Goal: Complete application form: Complete application form

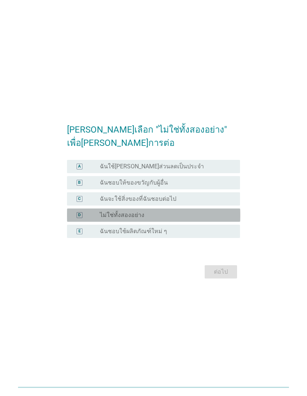
click at [207, 219] on div "radio_button_unchecked ไม่ใช่ทั้งสองอย่าง" at bounding box center [164, 214] width 129 height 7
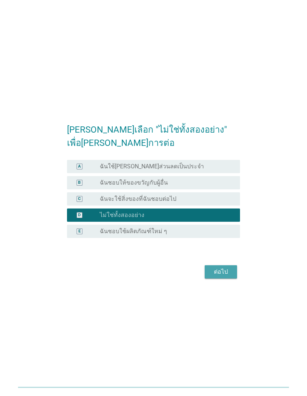
click at [227, 276] on div "ต่อไป" at bounding box center [221, 271] width 21 height 9
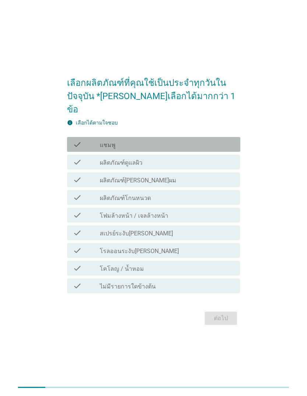
click at [206, 149] on div "check_box_outline_blank แชมพู" at bounding box center [167, 144] width 135 height 9
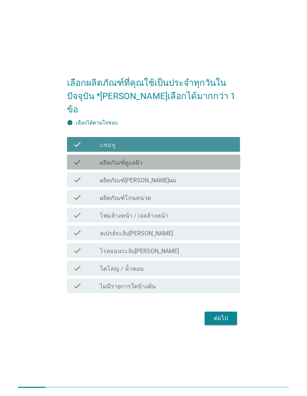
click at [206, 166] on div "check_box_outline_blank ผลิตภัณฑ์ดูแลผิว" at bounding box center [167, 162] width 135 height 9
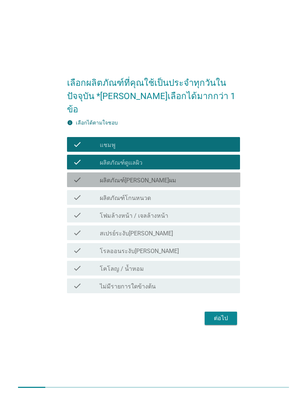
click at [207, 184] on div "check_box_outline_blank ผลิตภัณฑ์[PERSON_NAME]ผม" at bounding box center [167, 179] width 135 height 9
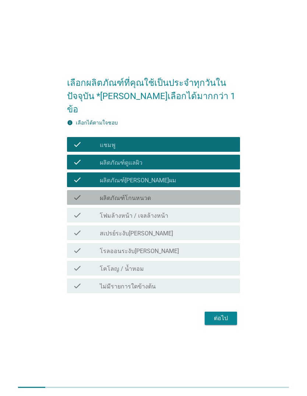
click at [210, 202] on div "check_box_outline_blank ผลิตภัณฑ์โกนหนวด" at bounding box center [167, 197] width 135 height 9
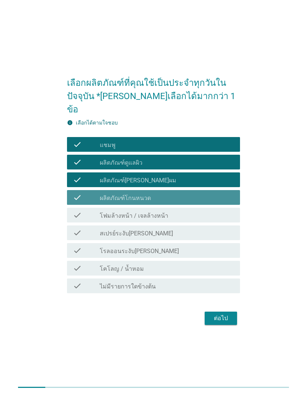
click at [210, 202] on div "check_box_outline_blank ผลิตภัณฑ์โกนหนวด" at bounding box center [167, 197] width 135 height 9
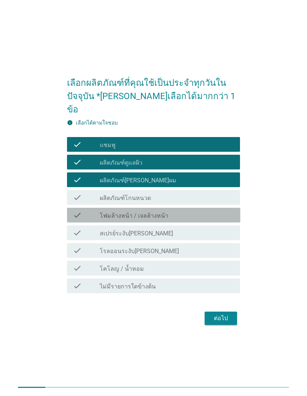
click at [207, 217] on div "check check_box_outline_blank โฟมล้างหน้า / เจลล้างหน้า" at bounding box center [153, 215] width 173 height 15
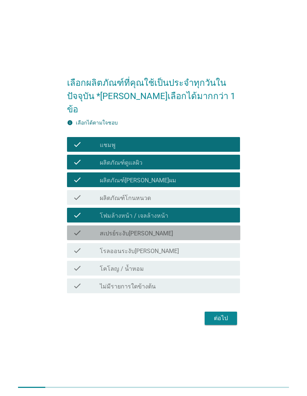
click at [209, 237] on div "check_box_outline_blank สเปรย์ระงับ[PERSON_NAME]" at bounding box center [167, 232] width 135 height 9
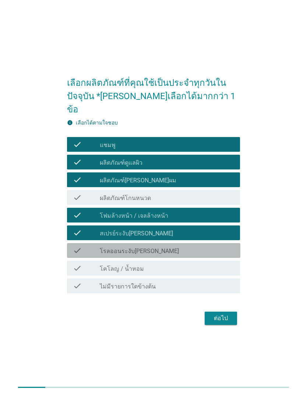
click at [206, 253] on div "check check_box_outline_blank โรลออนระงับ[PERSON_NAME]" at bounding box center [153, 250] width 173 height 15
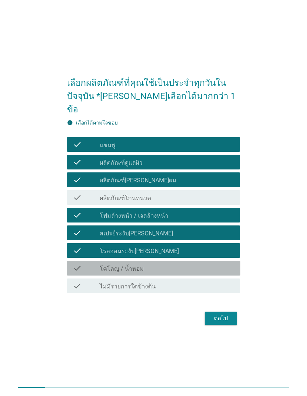
click at [204, 273] on div "check_box_outline_blank โคโลญ / น้ำหอม" at bounding box center [167, 268] width 135 height 9
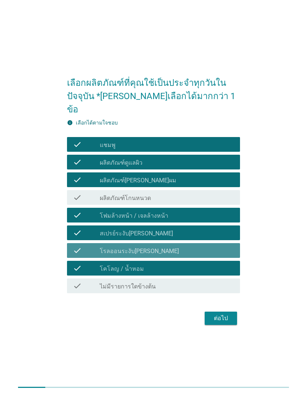
click at [190, 255] on div "check_box_outline_blank โรลออนระงับ[PERSON_NAME]" at bounding box center [167, 250] width 135 height 9
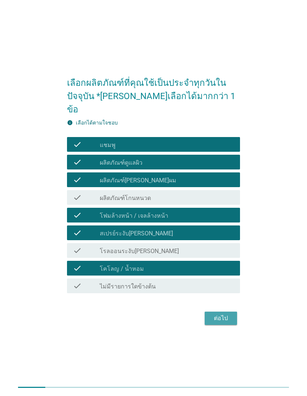
click at [220, 323] on div "ต่อไป" at bounding box center [221, 318] width 21 height 9
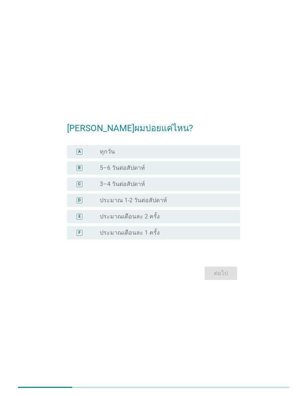
click at [193, 191] on div "C radio_button_unchecked 3–4 วันต่อสัปดาห์" at bounding box center [153, 184] width 173 height 13
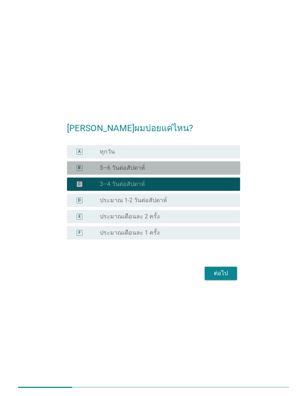
click at [193, 172] on div "radio_button_unchecked 5–6 วันต่อสัปดาห์" at bounding box center [164, 167] width 129 height 7
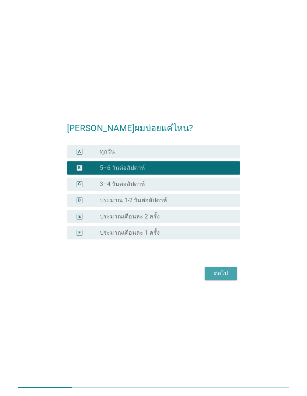
click at [217, 278] on div "ต่อไป" at bounding box center [221, 273] width 21 height 9
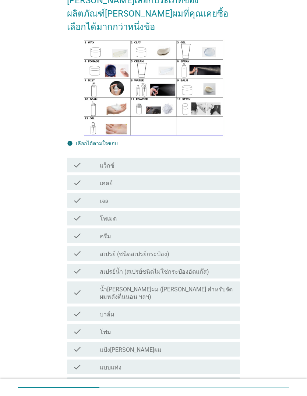
scroll to position [43, 0]
click at [197, 196] on div "check_box_outline_blank เจล" at bounding box center [167, 200] width 135 height 9
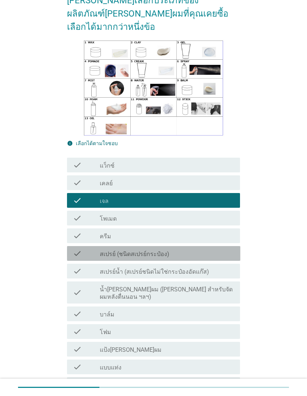
click at [189, 249] on div "check_box_outline_blank สเปรย์ (ชนิดสเปรย์กระป๋อง)" at bounding box center [167, 253] width 135 height 9
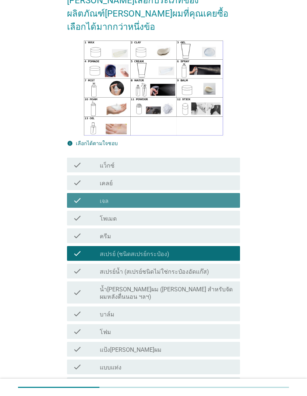
click at [197, 193] on div "check check_box_outline_blank เจล" at bounding box center [153, 200] width 173 height 15
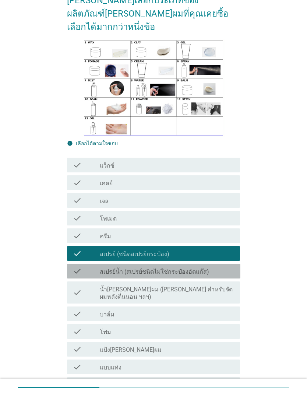
click at [185, 264] on div "check check_box_outline_blank สเปรย์น้ำ (สเปรย์ชนิดไม่ใช่กระป๋องอัดแก๊ส)" at bounding box center [153, 271] width 173 height 15
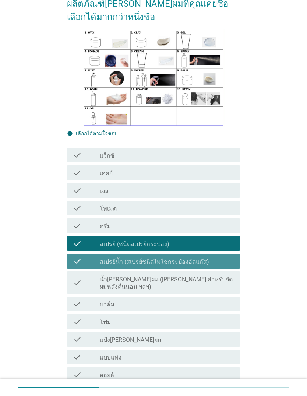
scroll to position [89, 0]
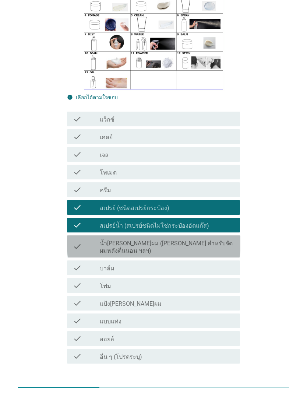
click at [192, 240] on label "น้ำ[PERSON_NAME]ผม ([PERSON_NAME] สำหรับจัดผมหลังตื่นนอน ฯลฯ)" at bounding box center [167, 247] width 135 height 15
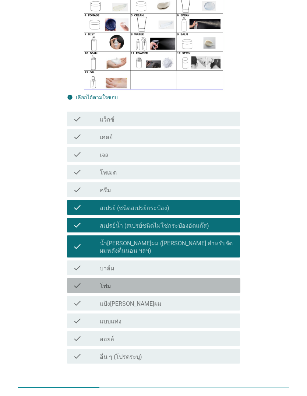
click at [185, 281] on div "check_box_outline_blank โฟม" at bounding box center [167, 285] width 135 height 9
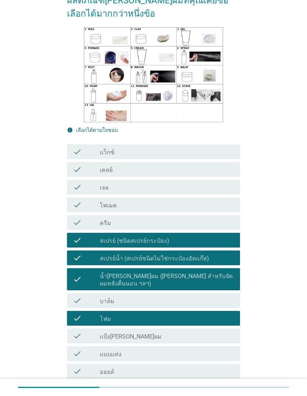
scroll to position [57, 0]
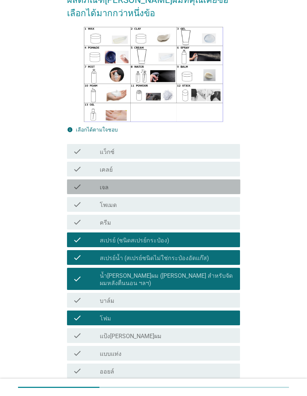
click at [199, 182] on div "check_box_outline_blank เจล" at bounding box center [167, 186] width 135 height 9
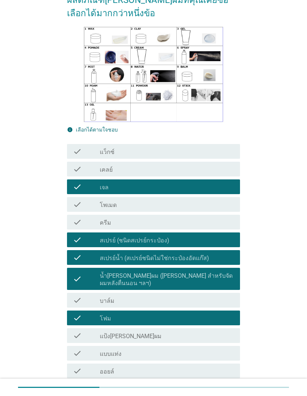
scroll to position [89, 0]
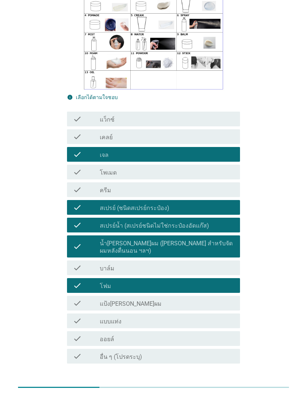
click at [222, 384] on div "ต่อไป" at bounding box center [221, 388] width 21 height 9
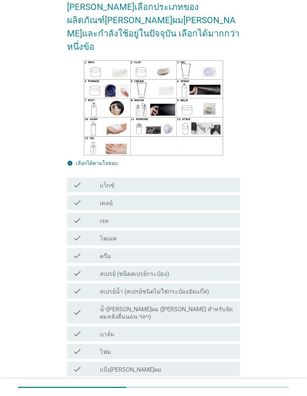
scroll to position [36, 0]
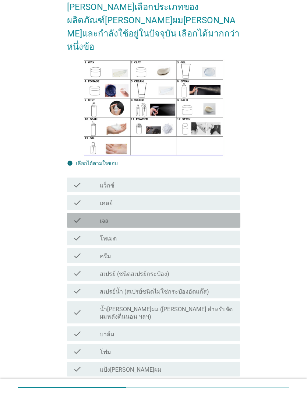
click at [187, 216] on div "check_box_outline_blank เจล" at bounding box center [167, 220] width 135 height 9
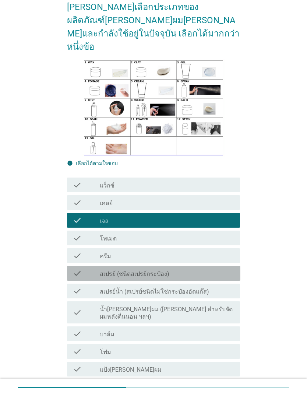
click at [186, 269] on div "check_box_outline_blank สเปรย์ (ชนิดสเปรย์กระป๋อง)" at bounding box center [167, 273] width 135 height 9
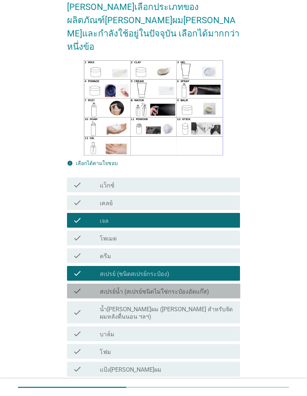
click at [188, 288] on label "สเปรย์น้ำ (สเปรย์ชนิดไม่ใช่กระป๋องอัดแก๊ส)" at bounding box center [154, 291] width 109 height 7
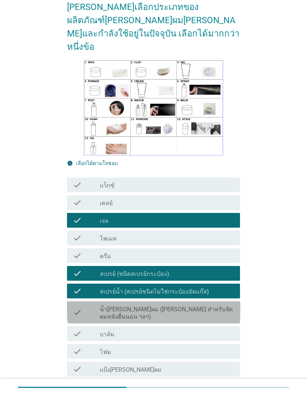
click at [188, 306] on label "น้ำ[PERSON_NAME]ผม ([PERSON_NAME] สำหรับจัดผมหลังตื่นนอน ฯลฯ)" at bounding box center [167, 313] width 135 height 15
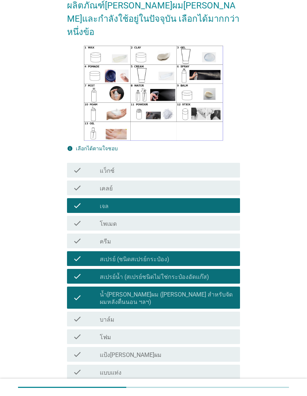
scroll to position [102, 0]
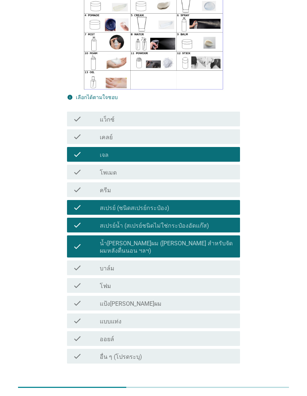
click at [221, 384] on div "ต่อไป" at bounding box center [221, 388] width 21 height 9
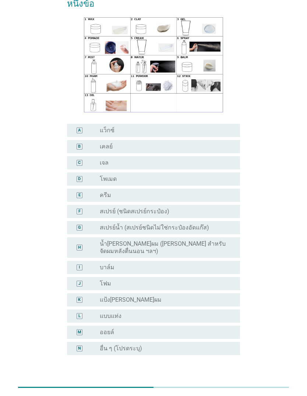
scroll to position [80, 0]
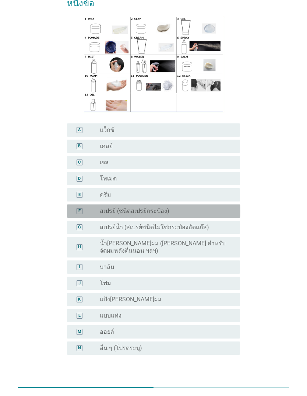
click at [202, 207] on div "radio_button_unchecked สเปรย์ (ชนิดสเปรย์กระป๋อง)" at bounding box center [164, 210] width 129 height 7
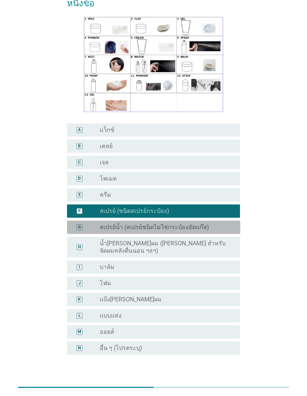
click at [200, 224] on label "สเปรย์น้ำ (สเปรย์ชนิดไม่ใช่กระป๋องอัดแก๊ส)" at bounding box center [154, 227] width 109 height 7
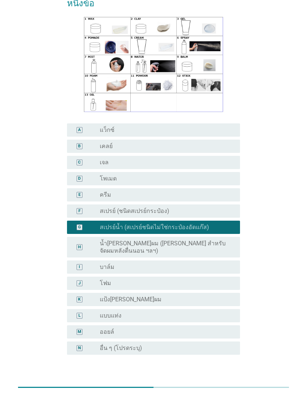
click at [227, 384] on div "ต่อไป" at bounding box center [221, 388] width 21 height 9
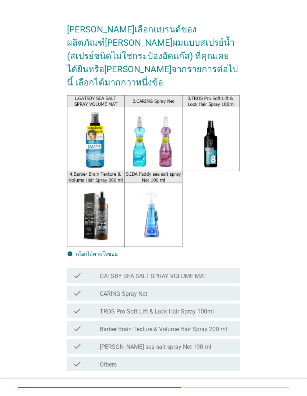
scroll to position [15, 0]
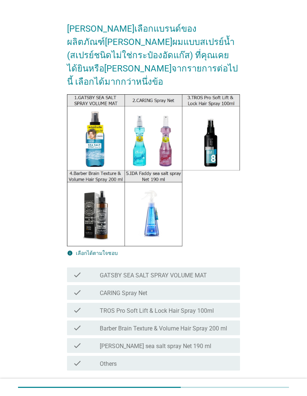
click at [152, 128] on img at bounding box center [153, 170] width 173 height 152
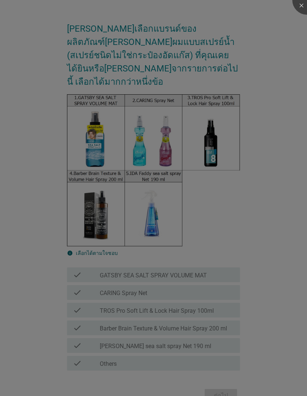
click at [163, 145] on div at bounding box center [153, 198] width 307 height 396
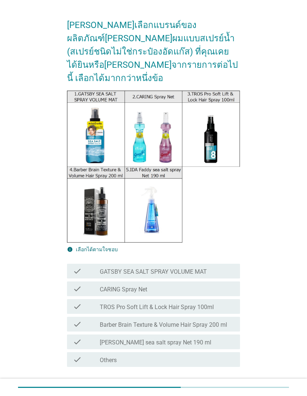
scroll to position [39, 0]
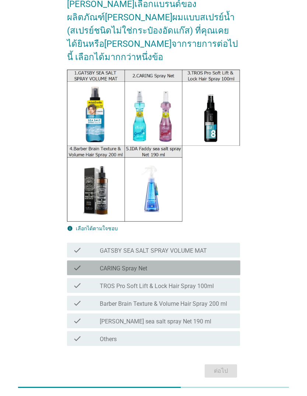
click at [187, 260] on div "check check_box_outline_blank CARING Spray Net" at bounding box center [153, 267] width 173 height 15
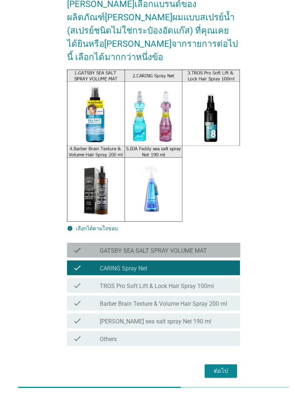
click at [186, 247] on label "GATSBY SEA SALT SPRAY VOLUME MAT" at bounding box center [153, 250] width 107 height 7
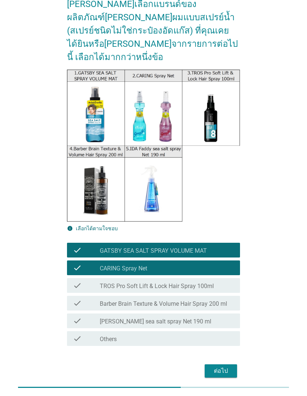
click at [223, 367] on div "ต่อไป" at bounding box center [221, 371] width 21 height 9
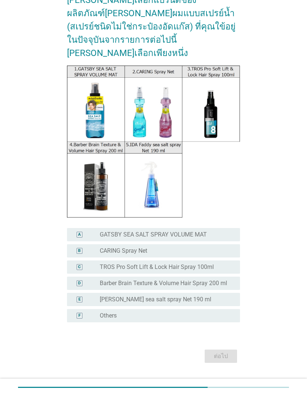
scroll to position [45, 0]
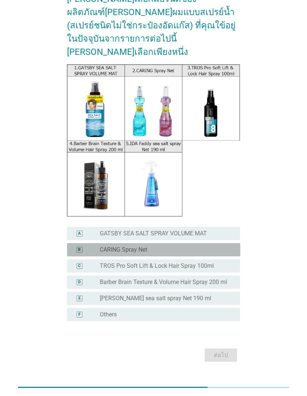
click at [199, 246] on div "radio_button_unchecked CARING Spray Net" at bounding box center [164, 249] width 129 height 7
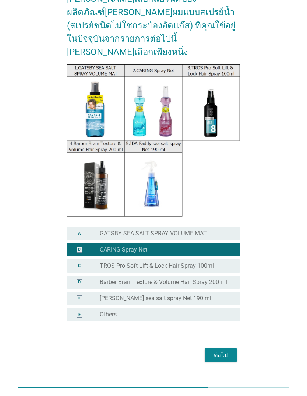
click at [222, 351] on div "ต่อไป" at bounding box center [221, 355] width 21 height 9
